Goal: Task Accomplishment & Management: Manage account settings

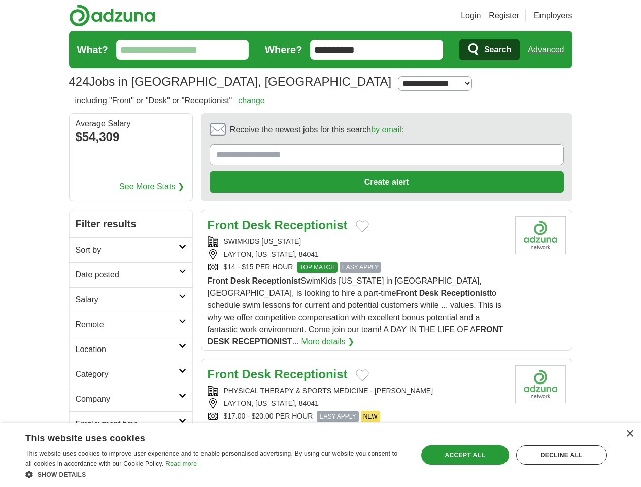
click at [481, 16] on link "Login" at bounding box center [471, 16] width 20 height 12
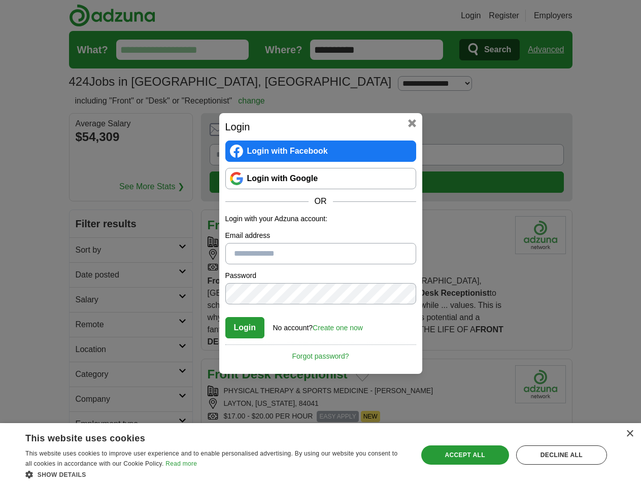
click at [550, 50] on div "Login Login with Facebook Login with Google OR Login with your Adzuna account: …" at bounding box center [320, 243] width 641 height 487
click at [122, 138] on div "Login Login with Facebook Login with Google OR Login with your Adzuna account: …" at bounding box center [320, 243] width 641 height 487
click at [358, 132] on h2 "Login" at bounding box center [320, 126] width 191 height 15
click at [593, 133] on div "Login Login with Facebook Login with Google OR Login with your Adzuna account: …" at bounding box center [320, 243] width 641 height 487
click at [85, 201] on div "Login Login with Facebook Login with Google OR Login with your Adzuna account: …" at bounding box center [320, 243] width 641 height 487
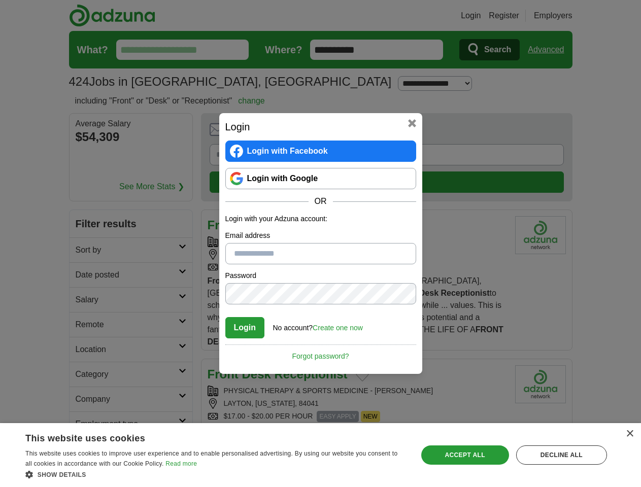
click at [85, 226] on div "Login Login with Facebook Login with Google OR Login with your Adzuna account: …" at bounding box center [320, 243] width 641 height 487
click at [85, 251] on div "Login Login with Facebook Login with Google OR Login with your Adzuna account: …" at bounding box center [320, 243] width 641 height 487
click at [85, 276] on div "Login Login with Facebook Login with Google OR Login with your Adzuna account: …" at bounding box center [320, 243] width 641 height 487
